Goal: Task Accomplishment & Management: Use online tool/utility

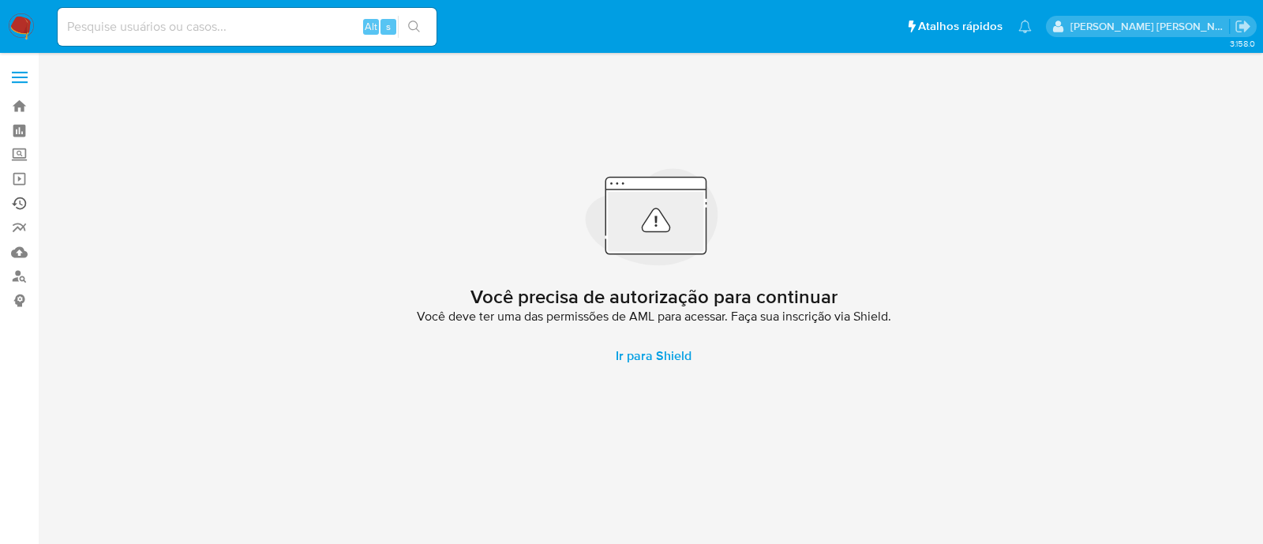
click at [19, 199] on link "Ejecuções automáticas" at bounding box center [94, 203] width 188 height 24
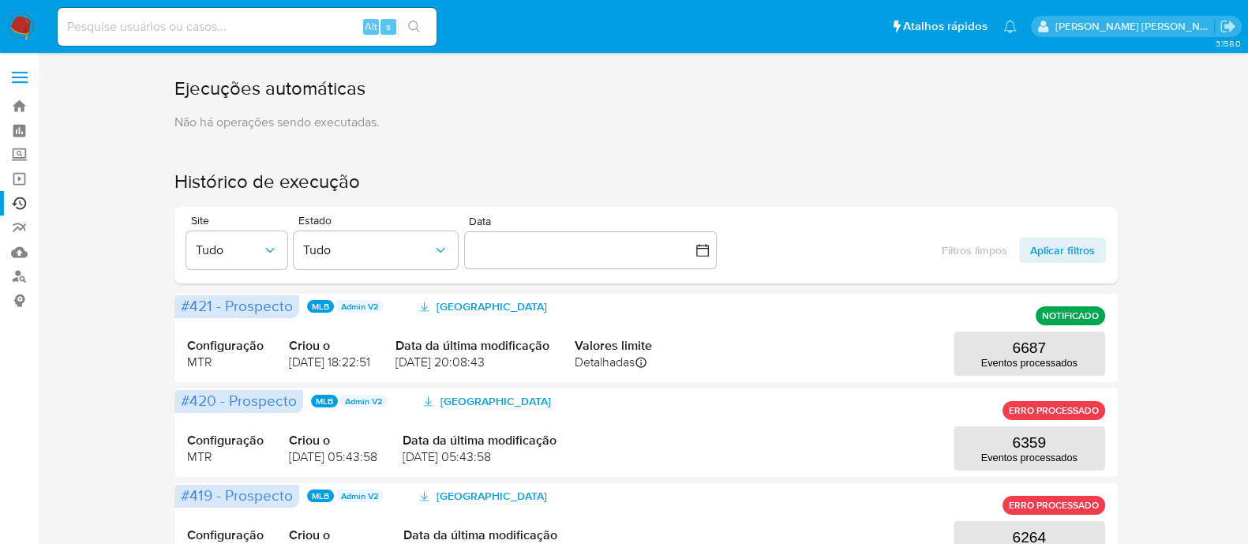
click at [24, 82] on span at bounding box center [20, 82] width 16 height 2
click at [0, 0] on input "checkbox" at bounding box center [0, 0] width 0 height 0
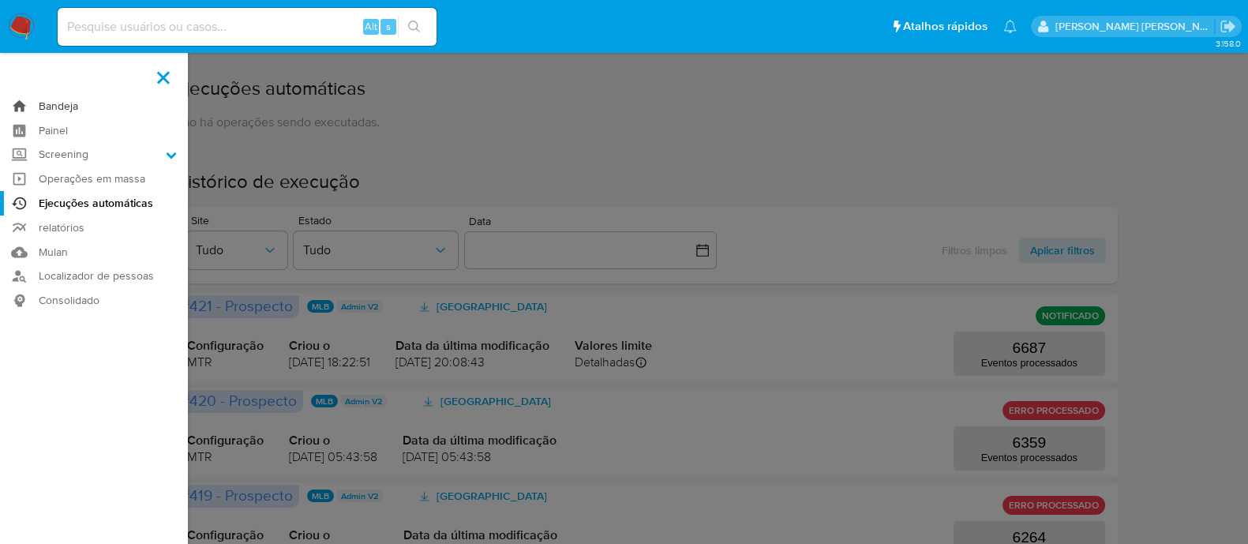
click at [55, 100] on link "Bandeja" at bounding box center [94, 106] width 188 height 24
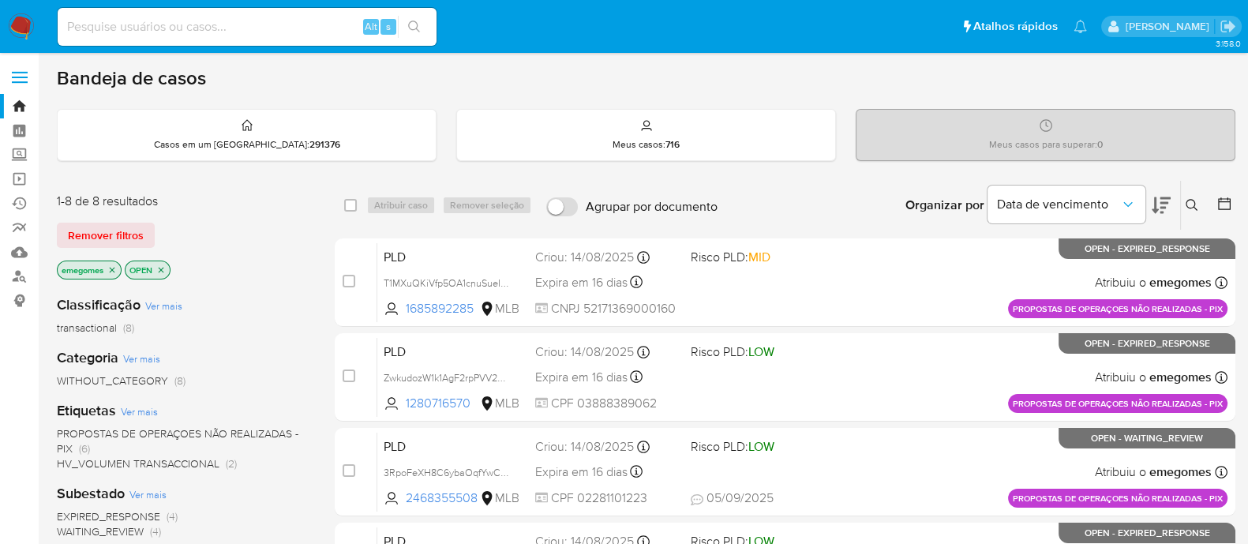
click at [115, 266] on icon "close-filter" at bounding box center [111, 269] width 9 height 9
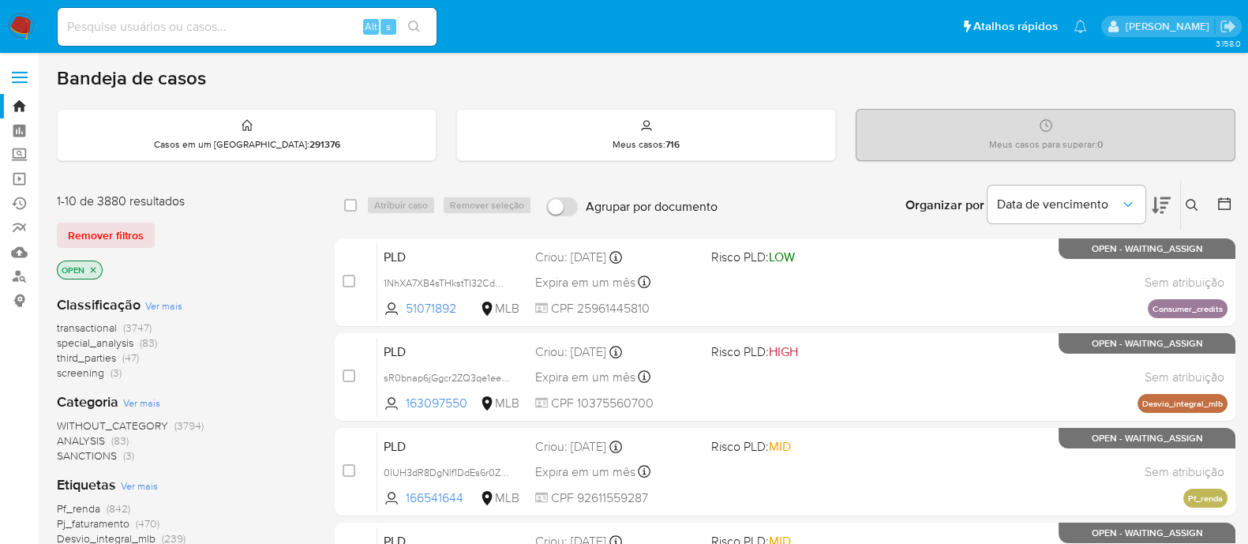
click at [92, 268] on icon "close-filter" at bounding box center [94, 270] width 6 height 6
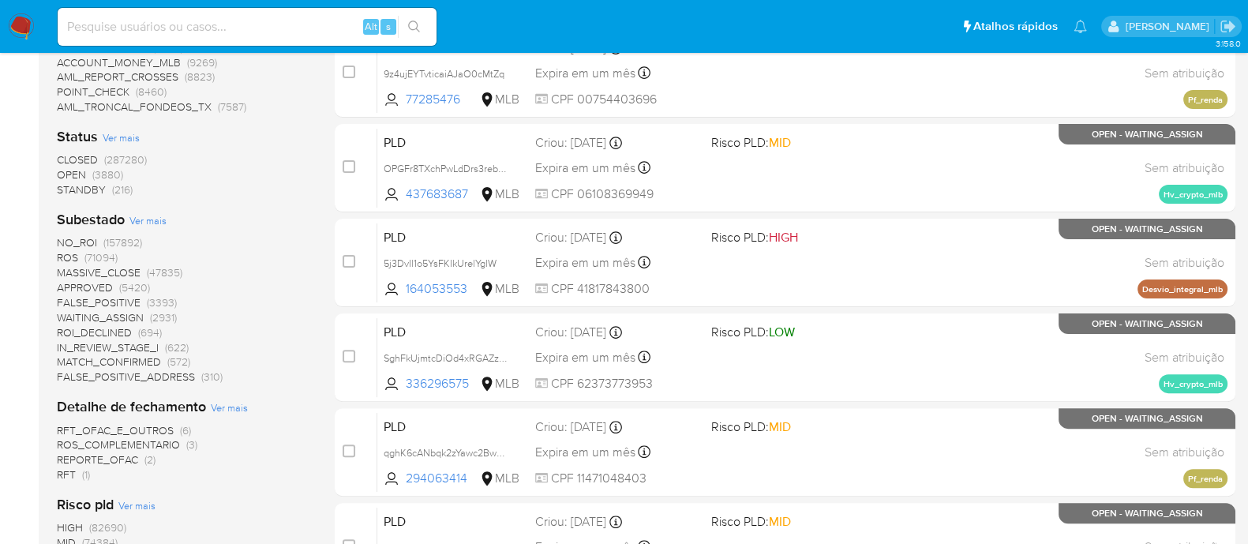
scroll to position [592, 0]
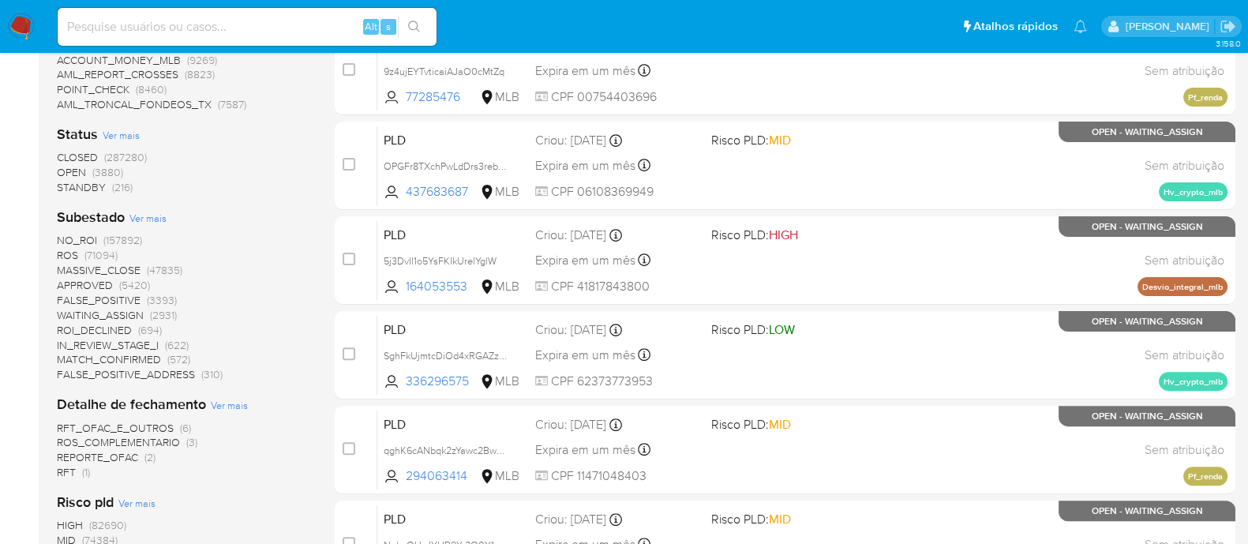
click at [120, 312] on span "WAITING_ASSIGN" at bounding box center [100, 315] width 87 height 16
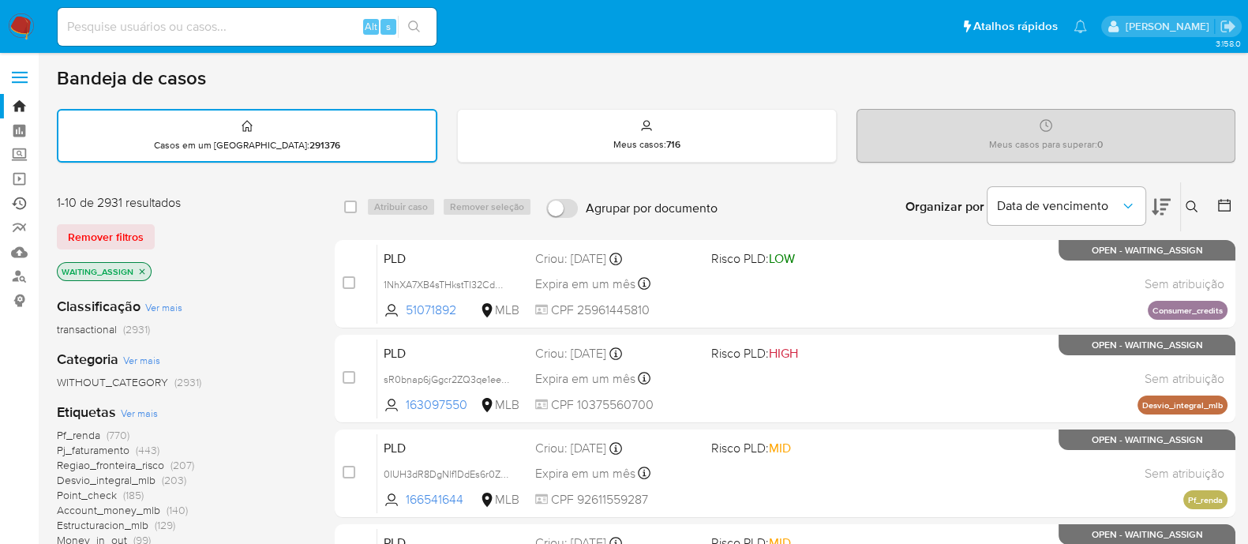
click at [19, 201] on link "Ejecuções automáticas" at bounding box center [94, 203] width 188 height 24
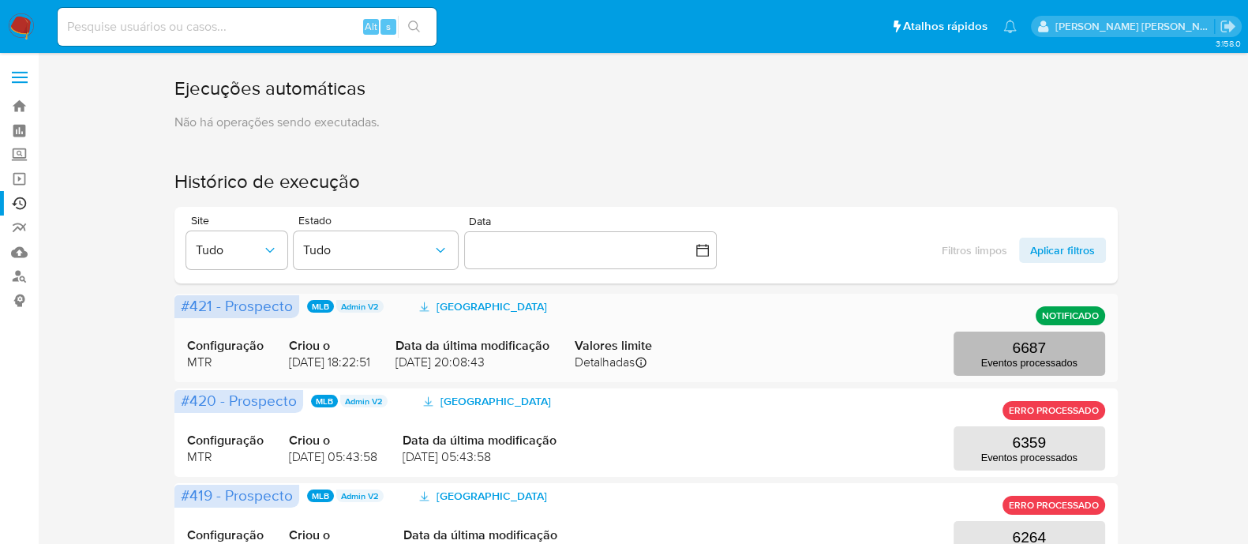
click at [1001, 357] on p "Eventos processados" at bounding box center [1029, 363] width 96 height 12
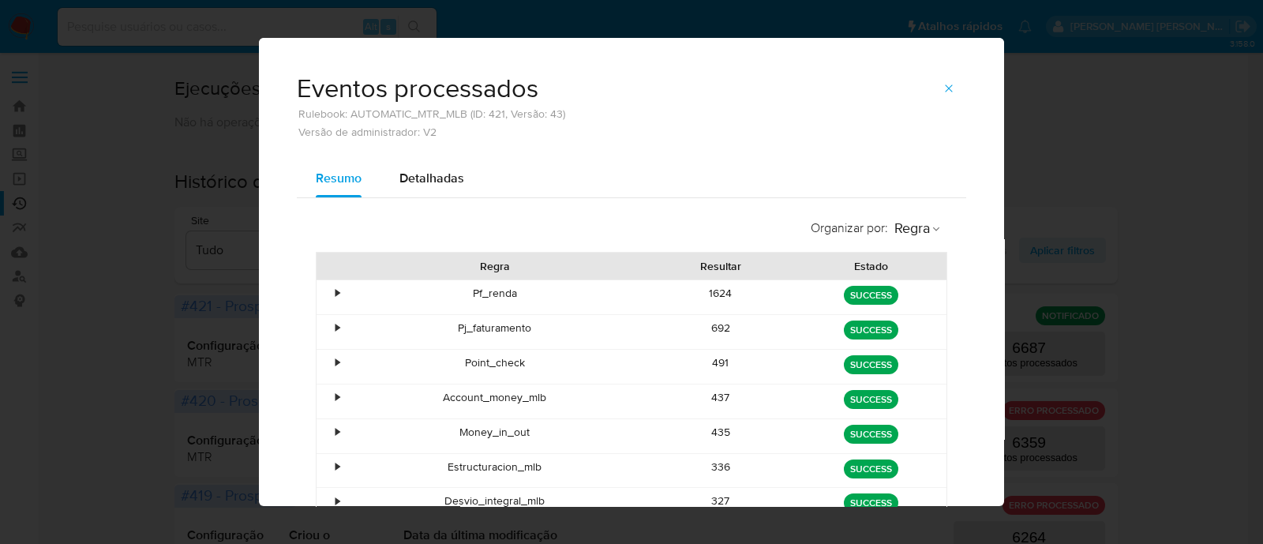
click at [326, 298] on div "•" at bounding box center [330, 297] width 28 height 34
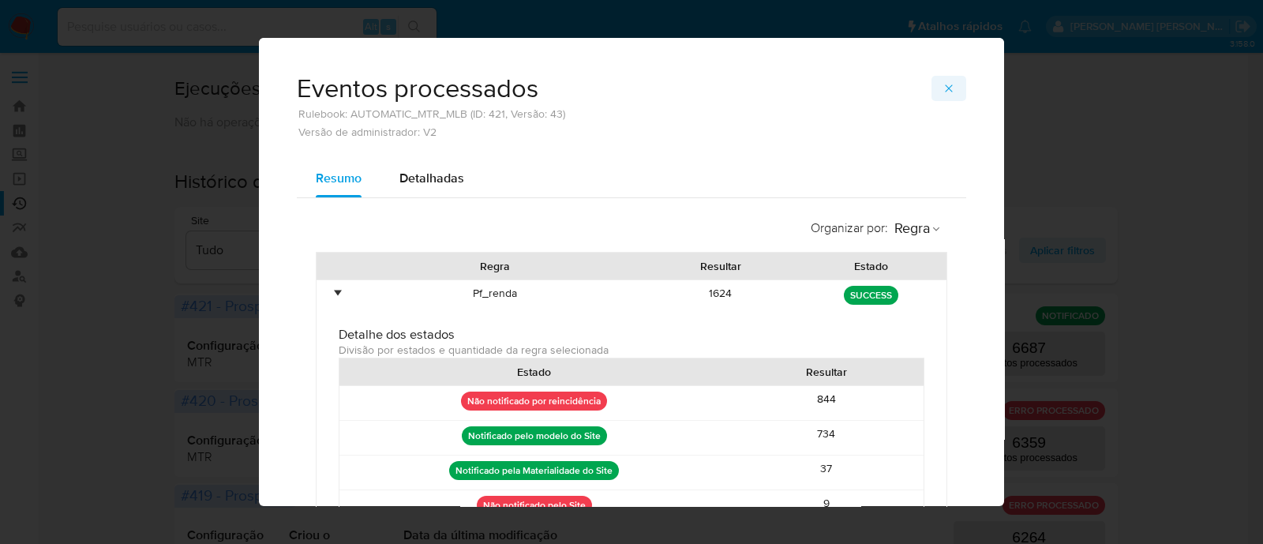
click at [945, 89] on icon "button" at bounding box center [948, 87] width 7 height 7
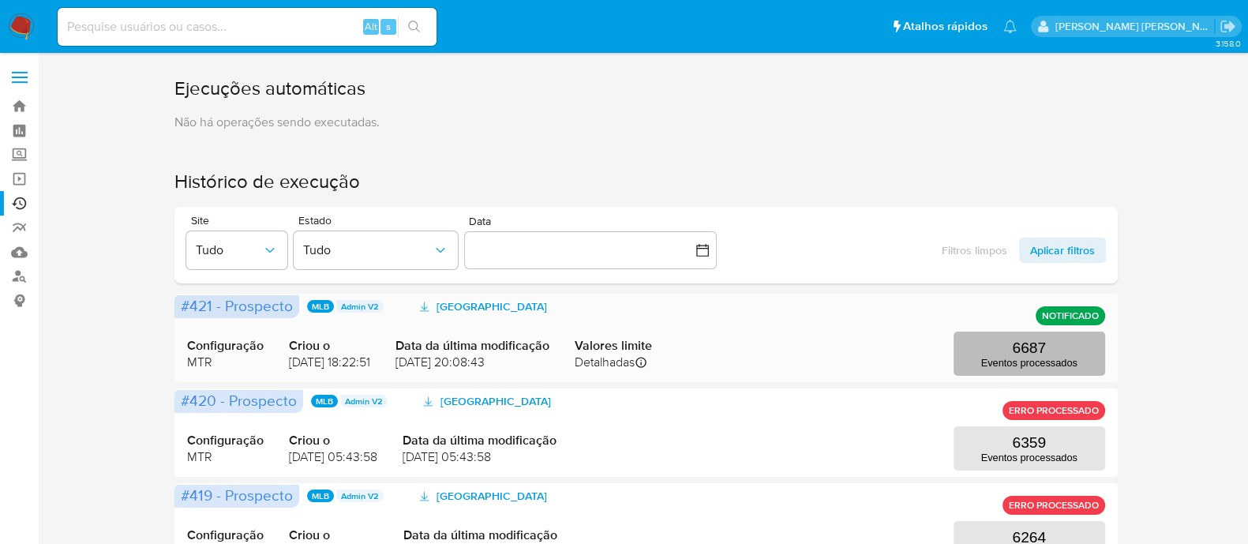
click at [1035, 358] on p "Eventos processados" at bounding box center [1029, 363] width 96 height 12
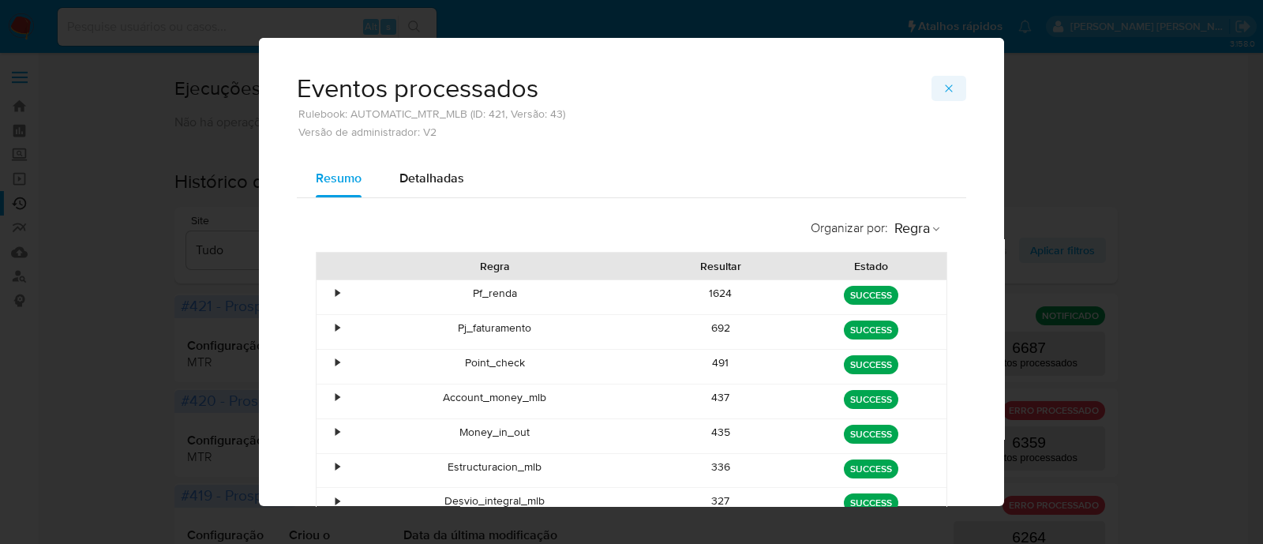
click at [942, 84] on icon "button" at bounding box center [948, 88] width 13 height 13
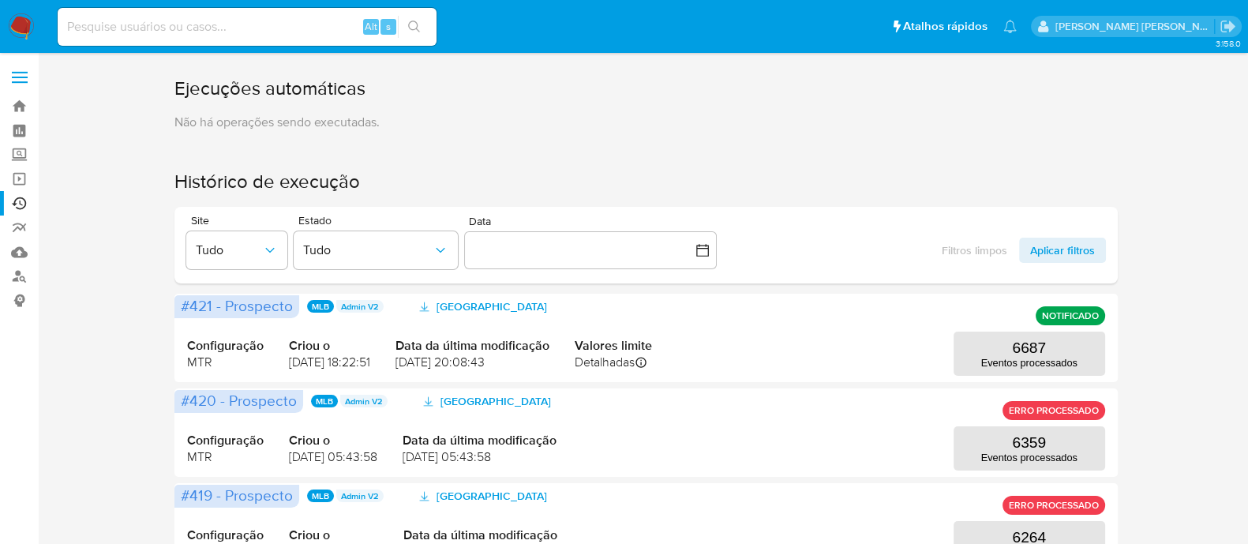
click at [24, 77] on span at bounding box center [20, 78] width 16 height 2
click at [0, 0] on input "checkbox" at bounding box center [0, 0] width 0 height 0
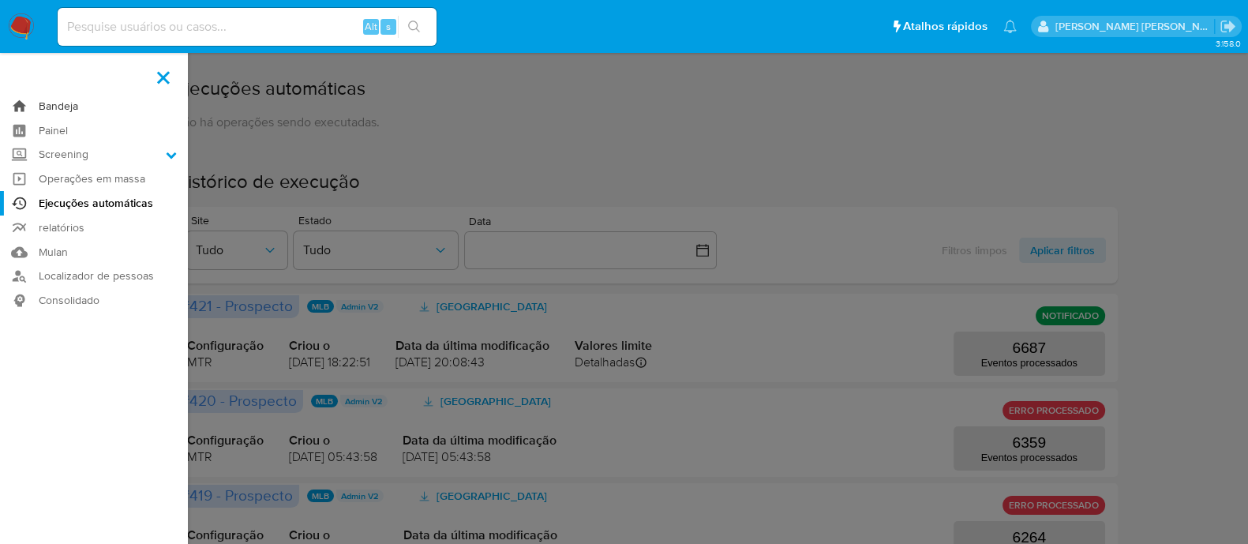
click at [52, 104] on link "Bandeja" at bounding box center [94, 106] width 188 height 24
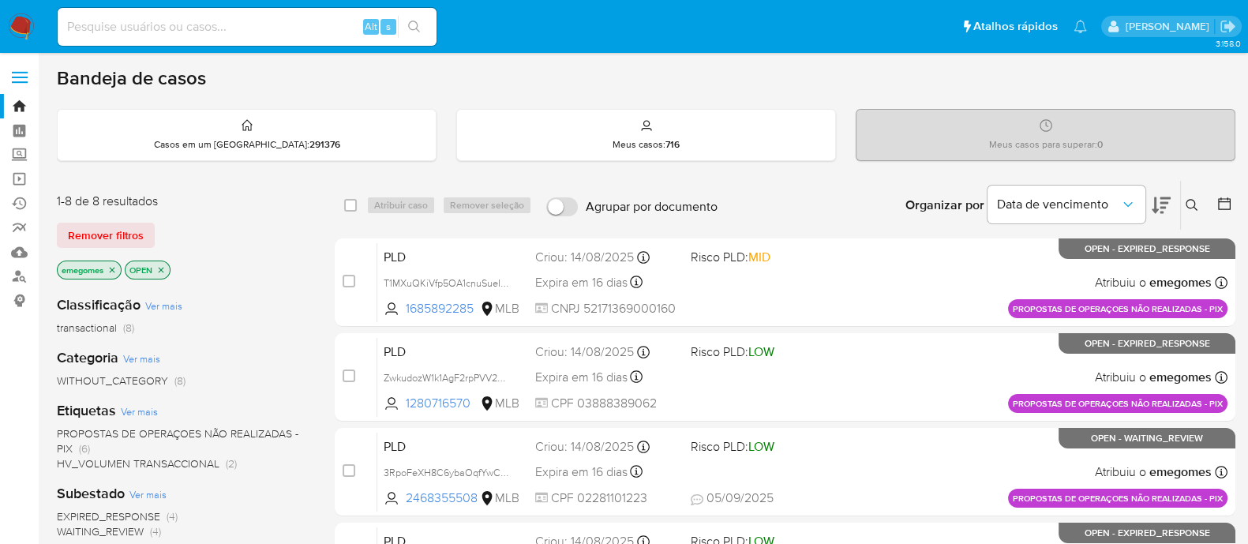
click at [114, 266] on icon "close-filter" at bounding box center [111, 269] width 9 height 9
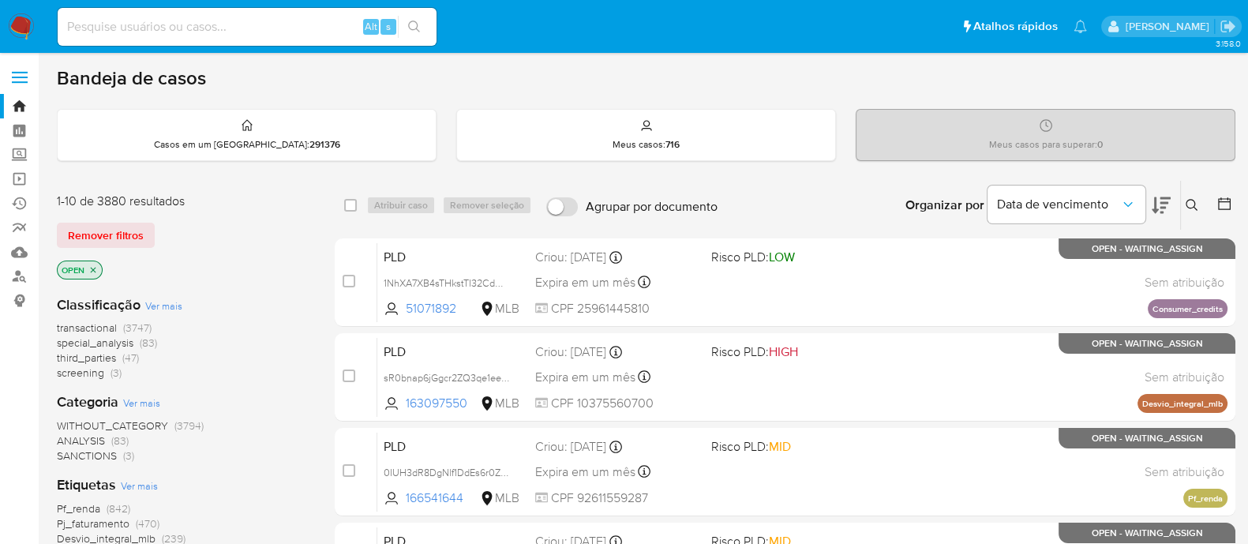
click at [95, 276] on p "OPEN" at bounding box center [80, 269] width 44 height 17
click at [90, 274] on p "OPEN" at bounding box center [80, 269] width 44 height 17
click at [89, 266] on icon "close-filter" at bounding box center [92, 269] width 9 height 9
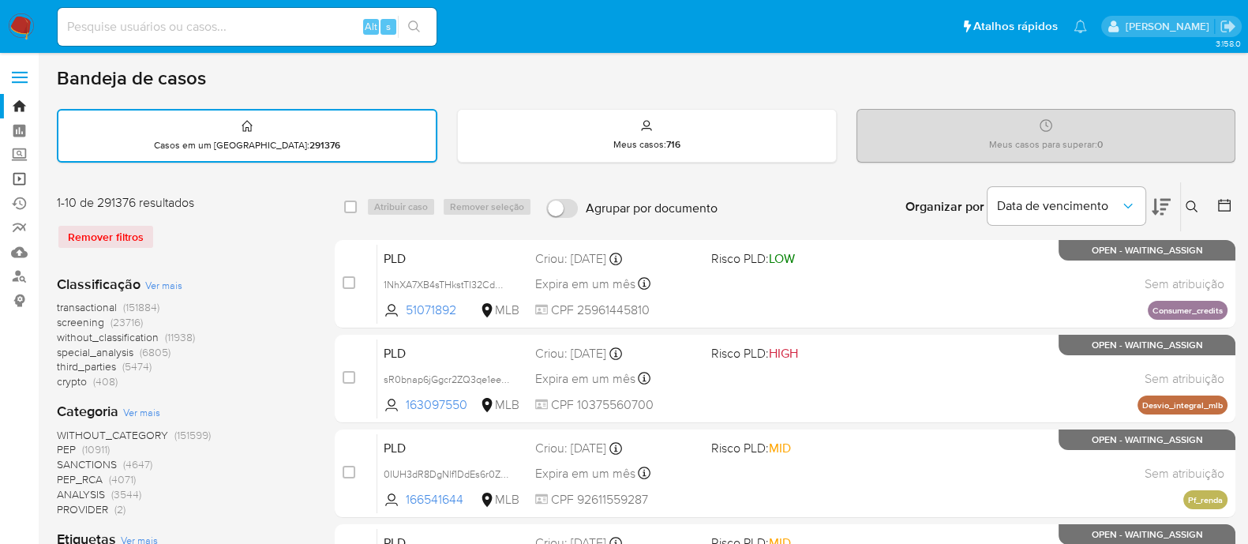
click at [22, 177] on link "Operações em massa" at bounding box center [94, 179] width 188 height 24
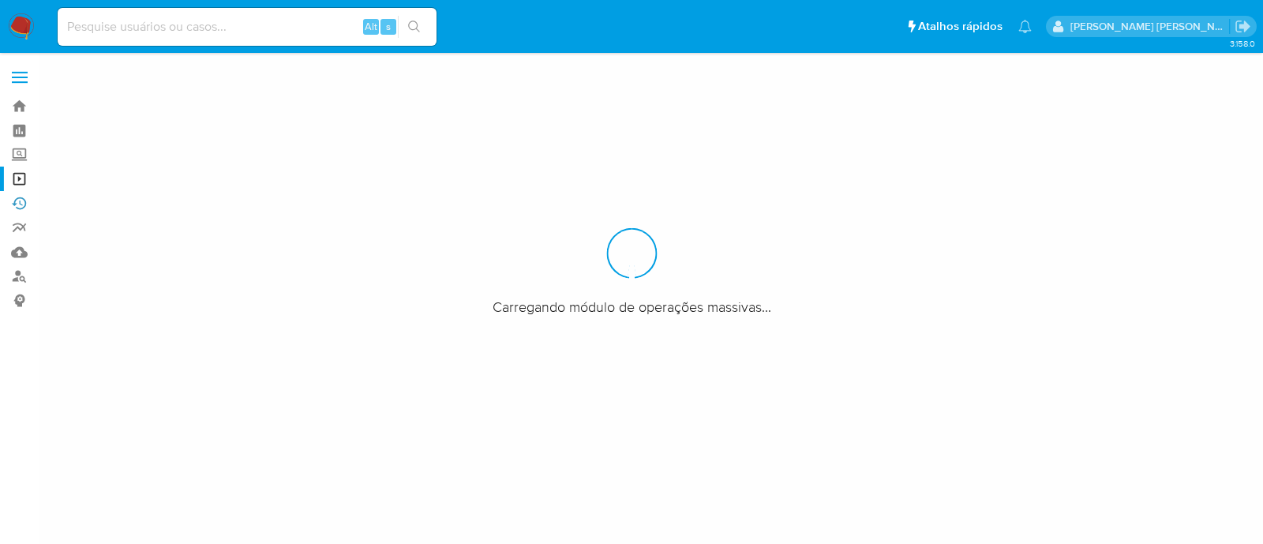
click at [25, 202] on link "Ejecuções automáticas" at bounding box center [94, 203] width 188 height 24
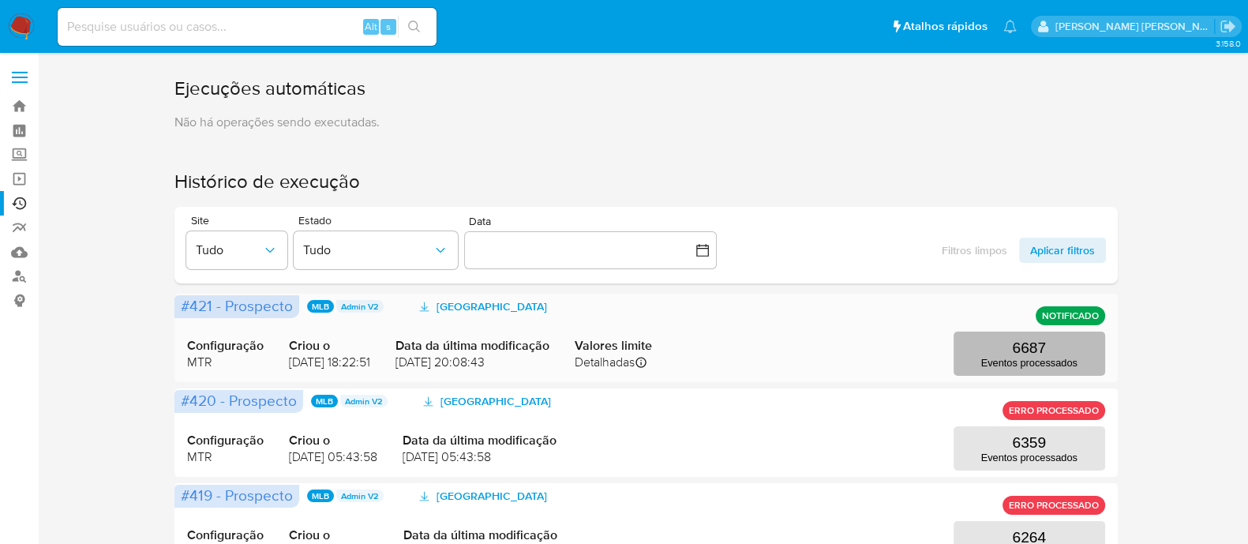
click at [990, 358] on p "Eventos processados" at bounding box center [1029, 363] width 96 height 12
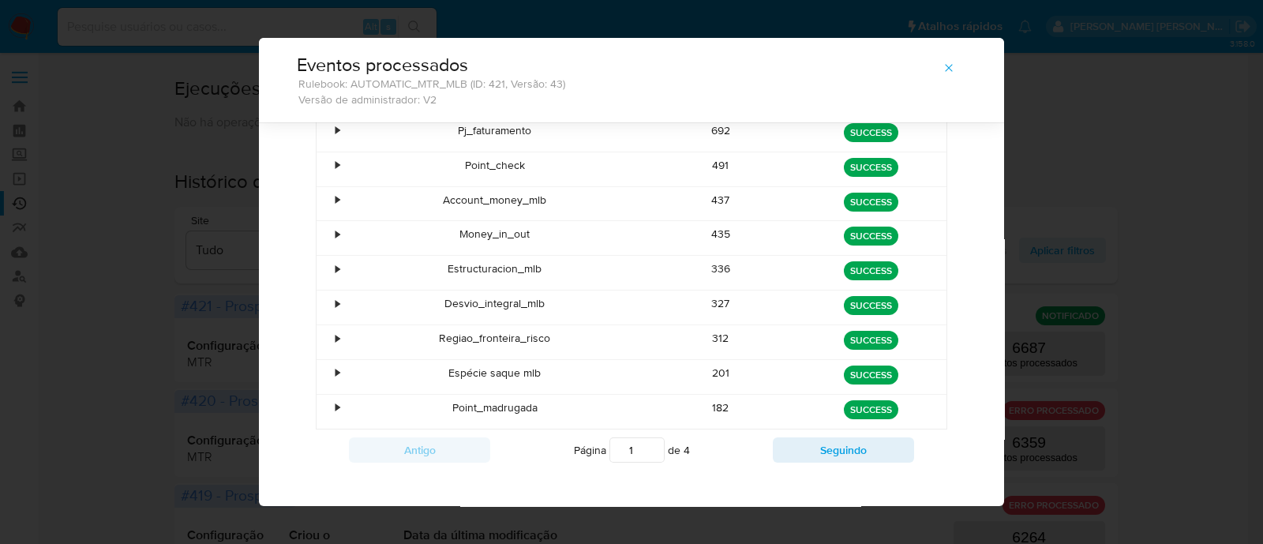
scroll to position [172, 0]
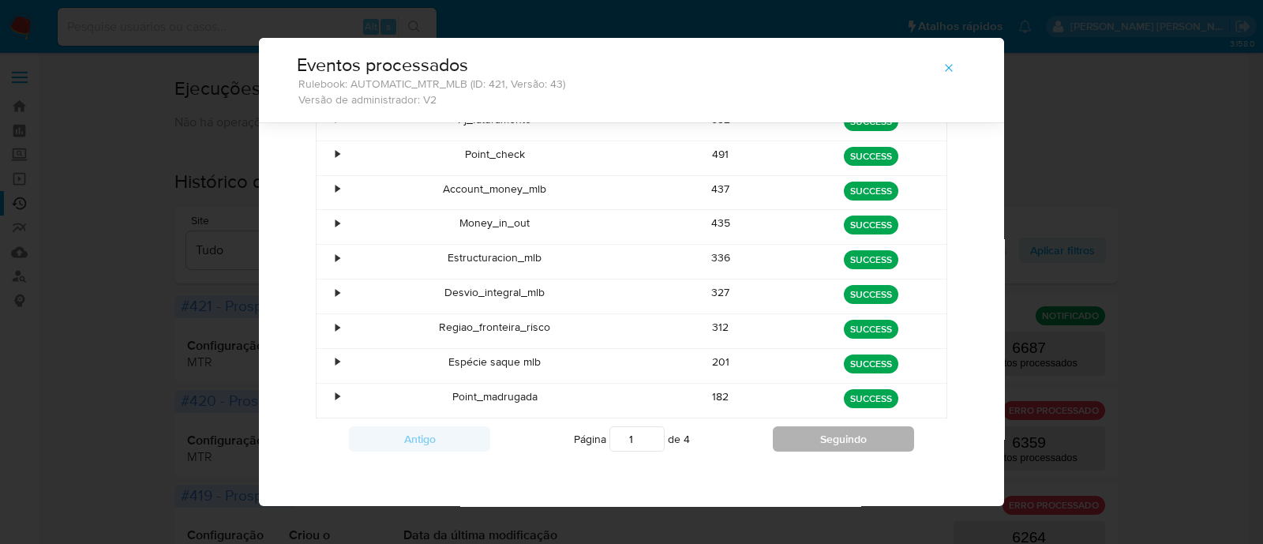
click at [813, 432] on button "Seguindo" at bounding box center [843, 438] width 141 height 25
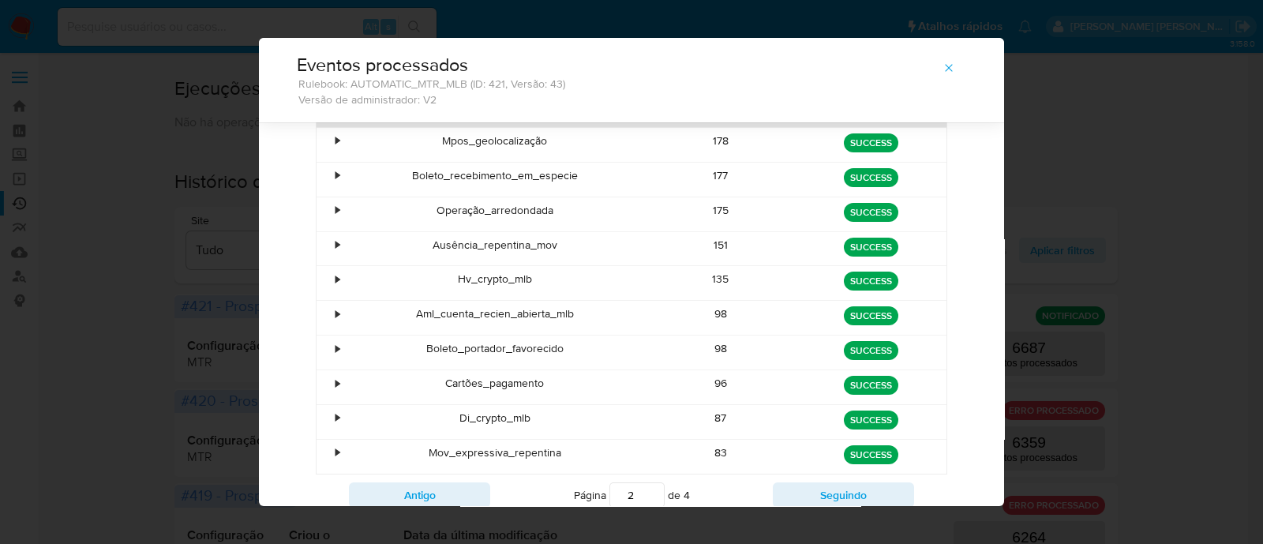
scroll to position [161, 0]
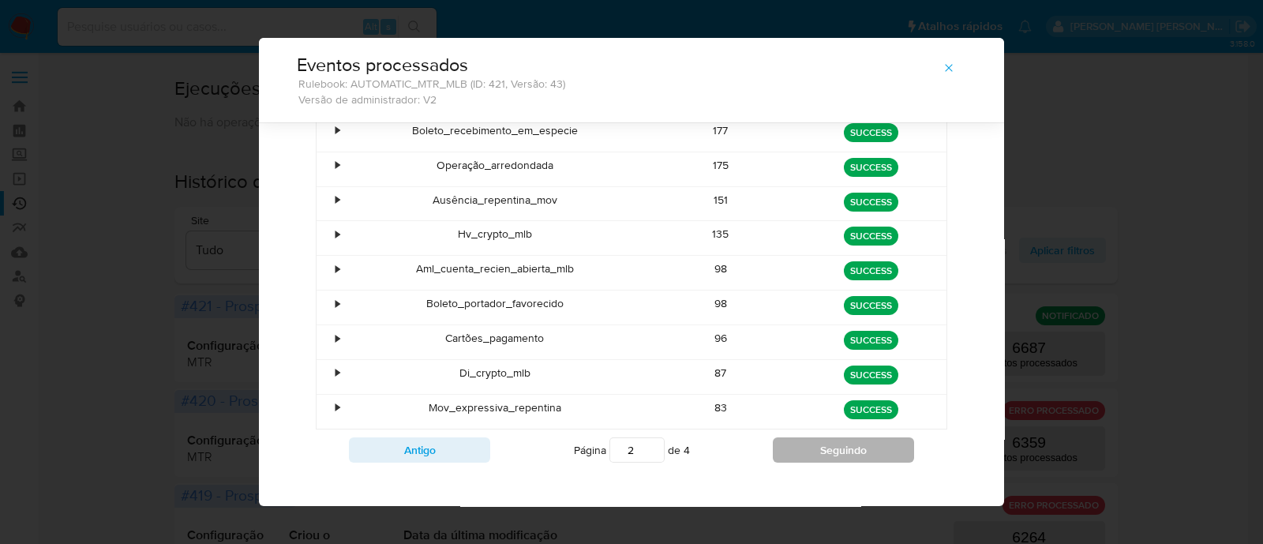
click at [790, 449] on button "Seguindo" at bounding box center [843, 449] width 141 height 25
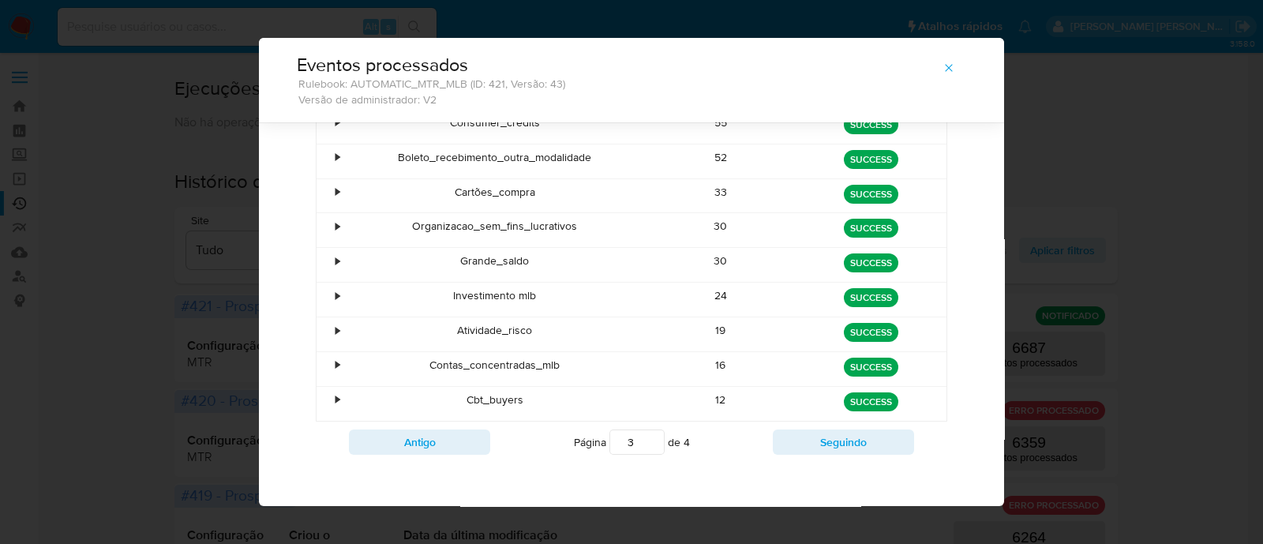
scroll to position [172, 0]
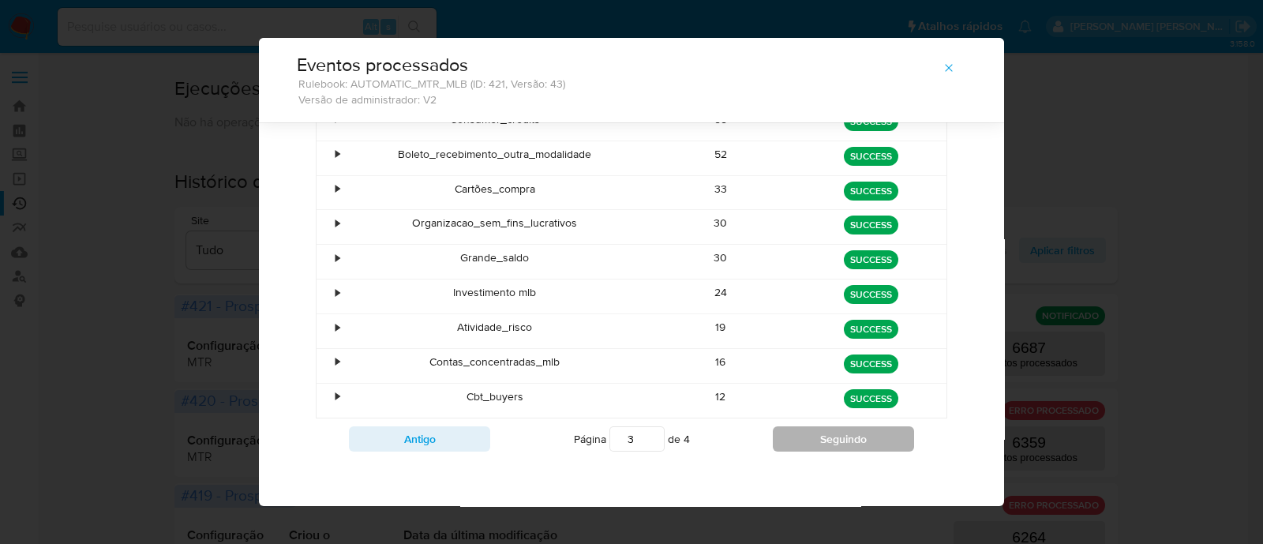
click at [825, 440] on button "Seguindo" at bounding box center [843, 438] width 141 height 25
type input "4"
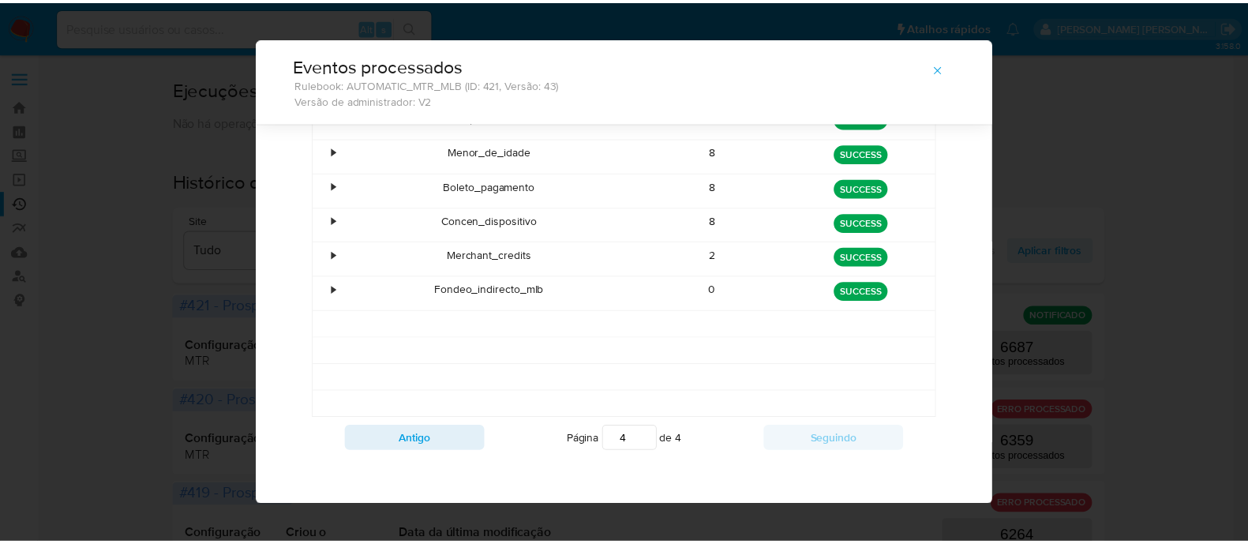
scroll to position [42, 0]
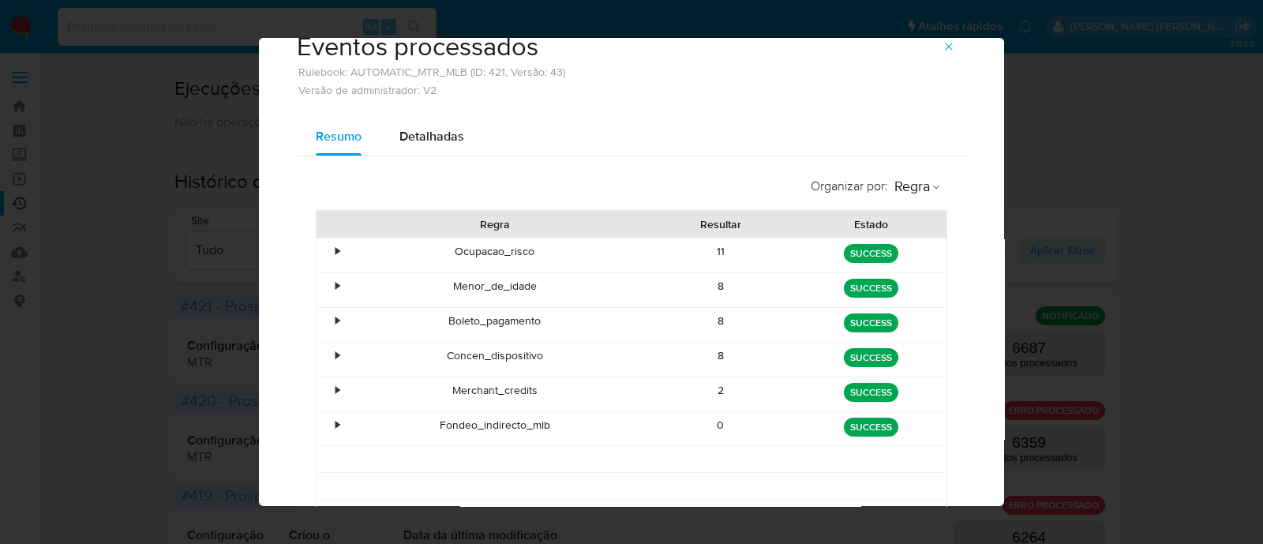
click at [942, 49] on icon "button" at bounding box center [948, 46] width 13 height 13
